Goal: Download file/media

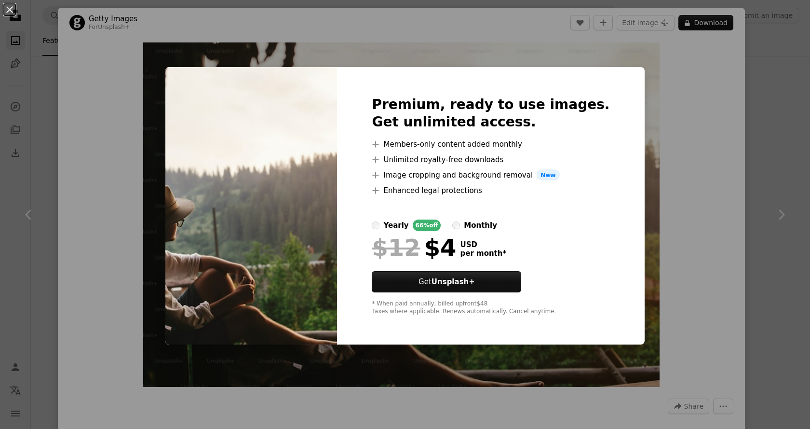
scroll to position [2025, 0]
click at [346, 54] on div "An X shape Premium, ready to use images. Get unlimited access. A plus sign Memb…" at bounding box center [405, 214] width 810 height 429
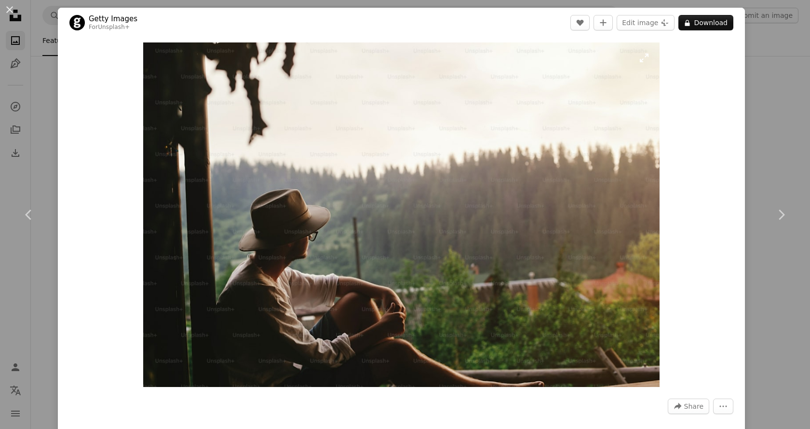
click at [596, 192] on img "Zoom in on this image" at bounding box center [401, 214] width 516 height 344
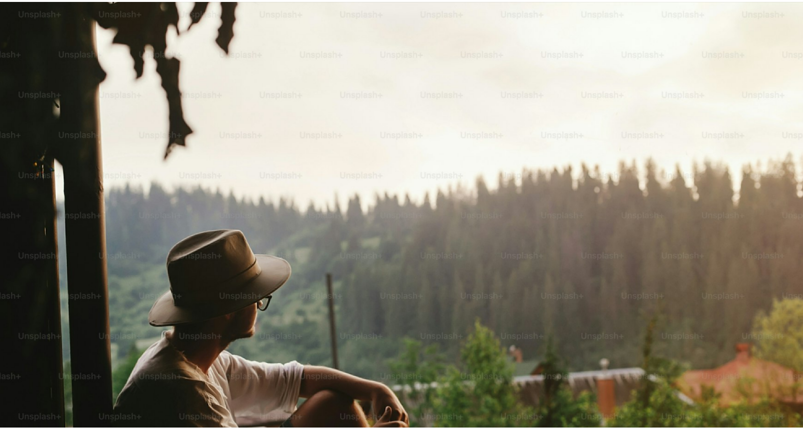
scroll to position [51, 0]
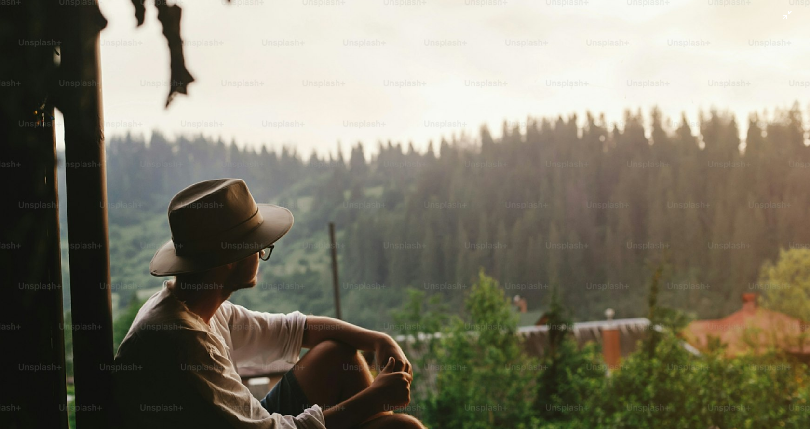
click at [596, 192] on img "Zoom out on this image" at bounding box center [405, 218] width 811 height 541
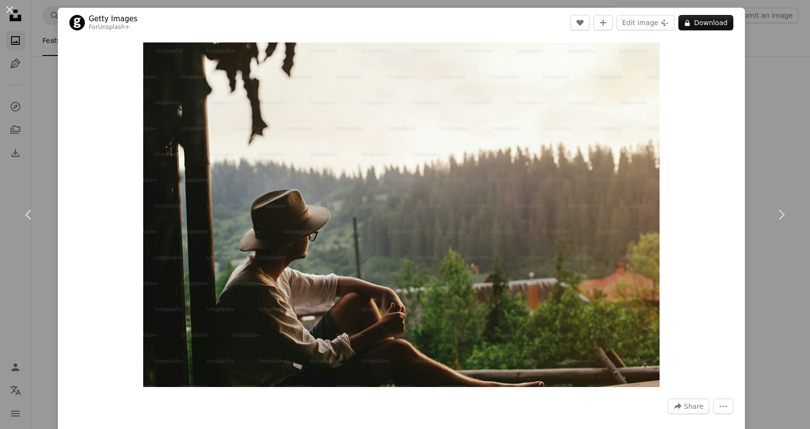
click at [768, 85] on div "An X shape Chevron left Chevron right Getty Images For Unsplash+ A heart A plus…" at bounding box center [405, 214] width 810 height 429
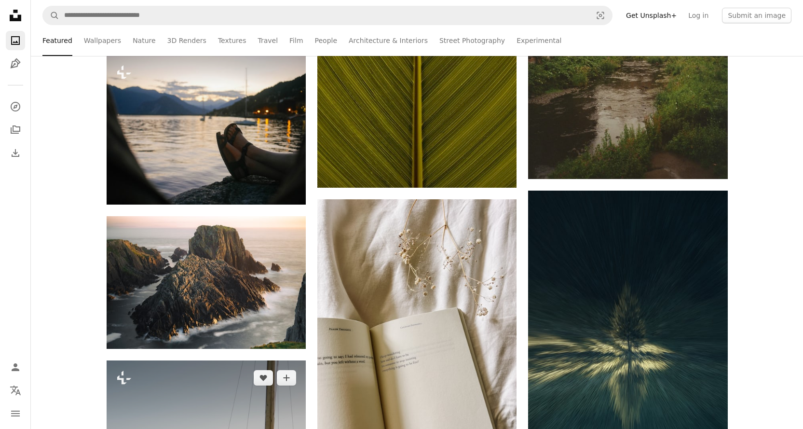
scroll to position [2025, 0]
